Goal: Task Accomplishment & Management: Use online tool/utility

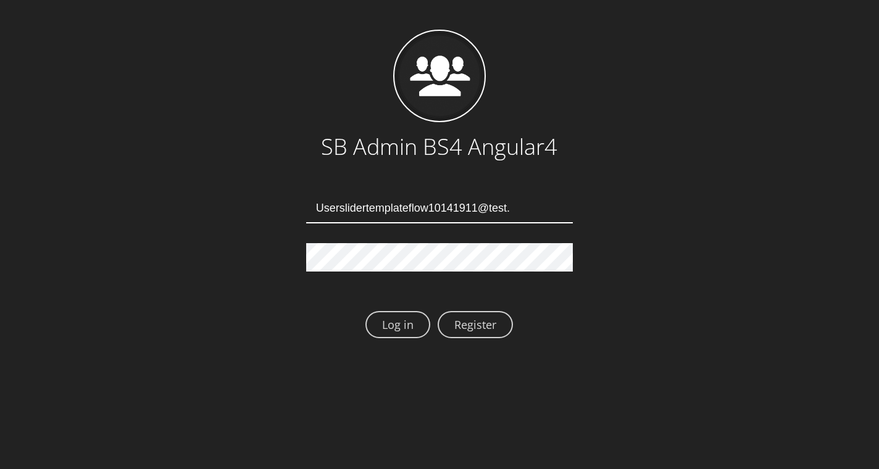
type input "Userslidertemplateflow10141911@test.qa"
type input "Userslidertemplateflow10141915@test.qa"
